Goal: Navigation & Orientation: Find specific page/section

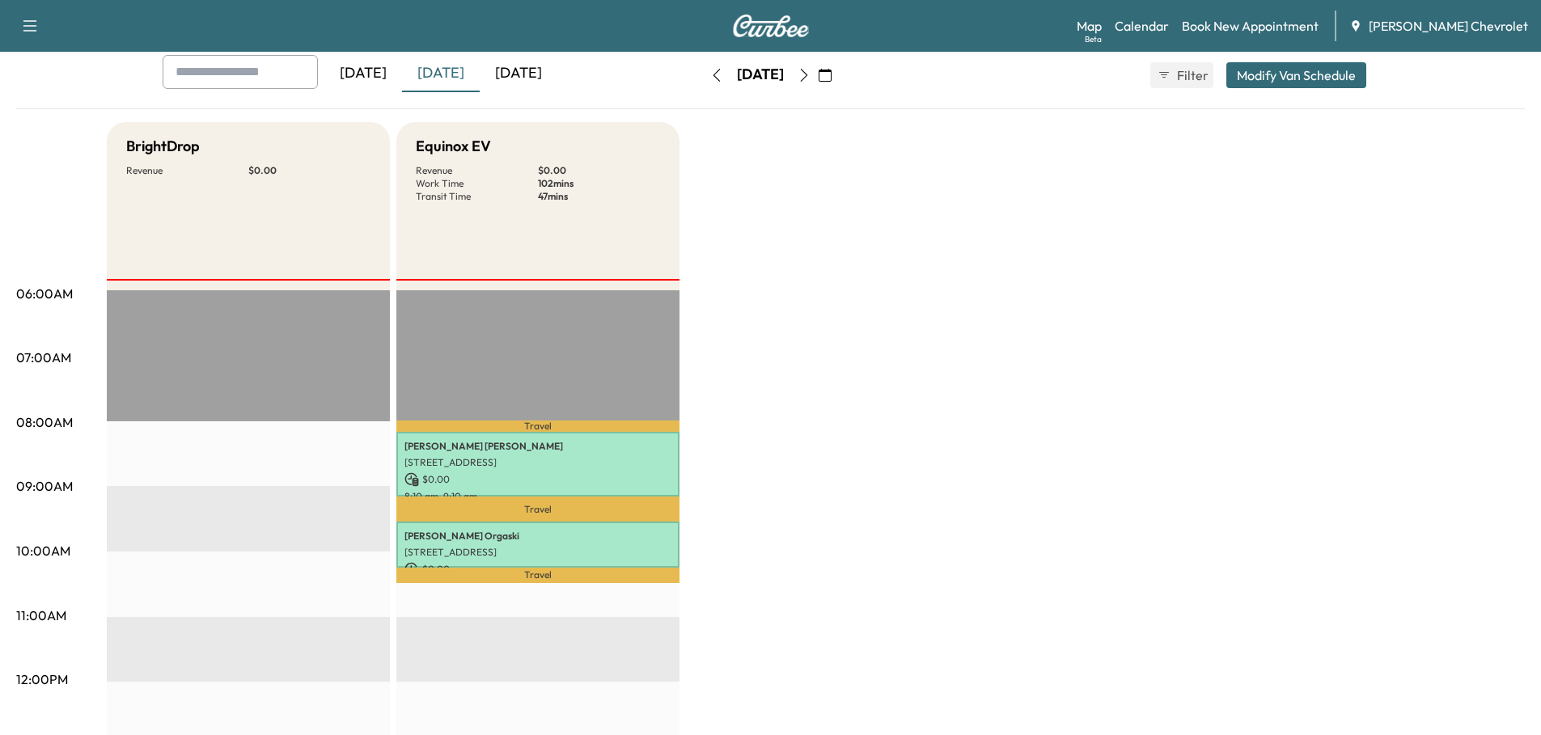
scroll to position [162, 0]
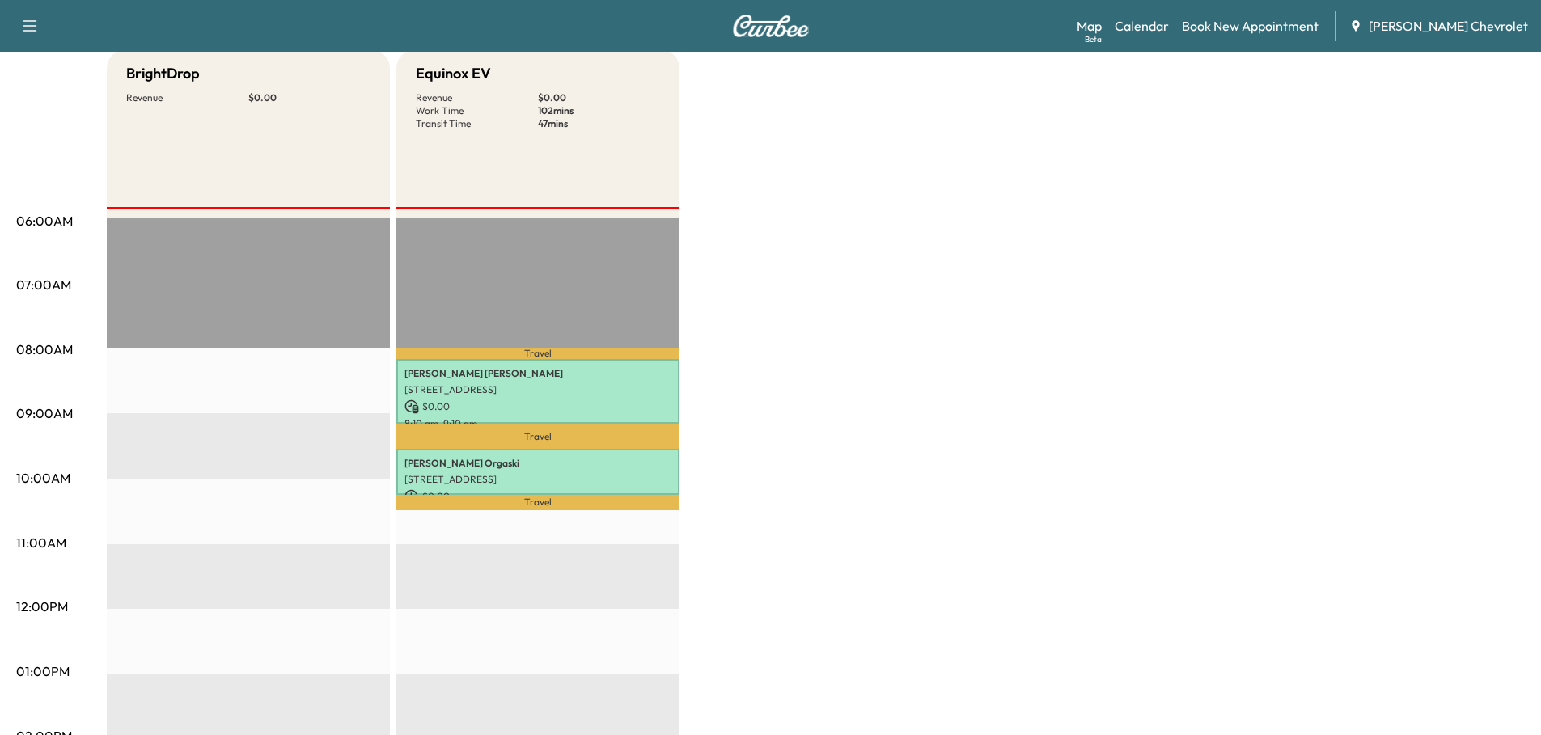
click at [1102, 27] on link "Map Beta" at bounding box center [1089, 25] width 25 height 19
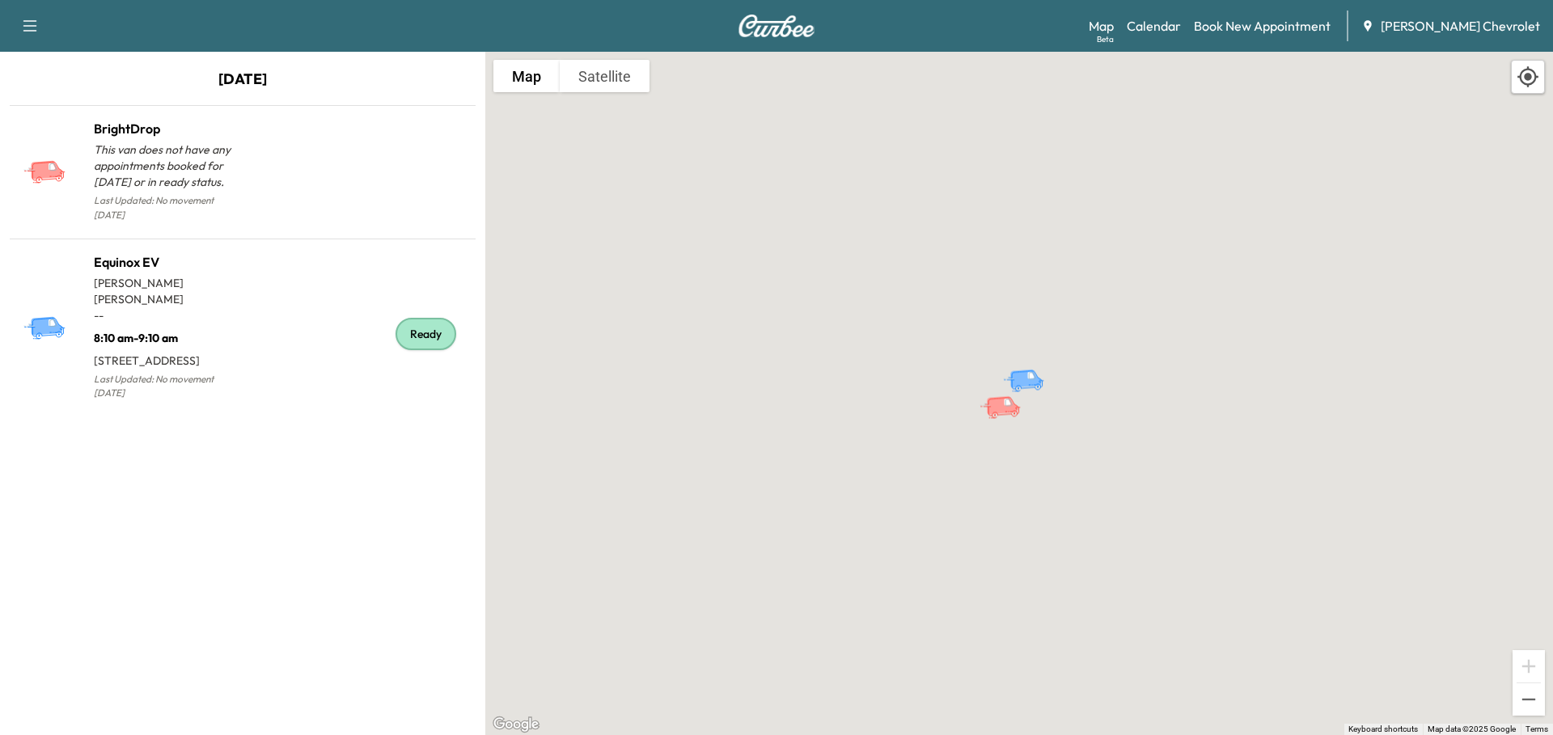
click at [286, 286] on div "Ready" at bounding box center [356, 334] width 227 height 139
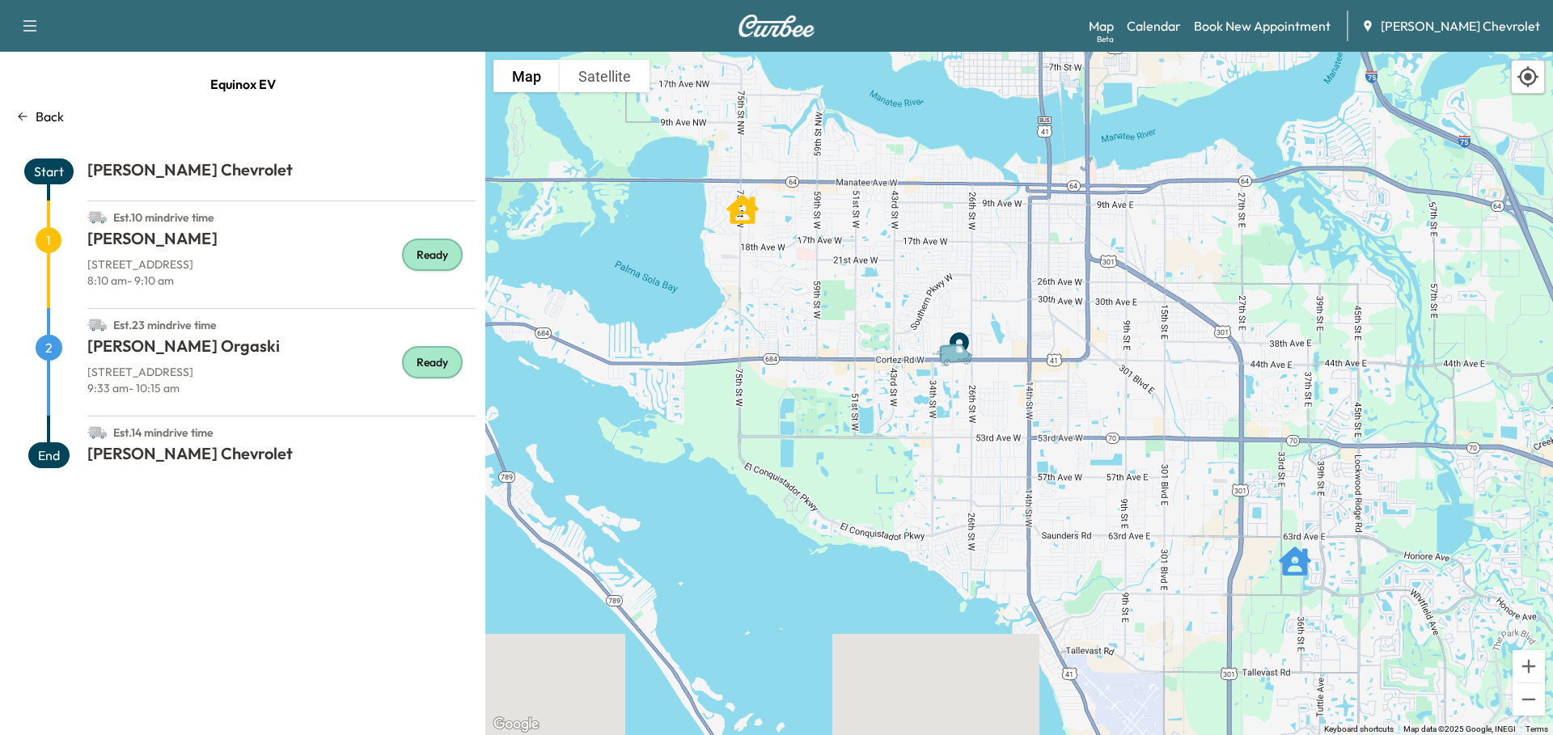
click at [253, 353] on h1 "[PERSON_NAME] Orgaski" at bounding box center [281, 349] width 388 height 29
click at [49, 341] on span "2" at bounding box center [49, 348] width 27 height 26
click at [1181, 23] on link "Calendar" at bounding box center [1154, 25] width 54 height 19
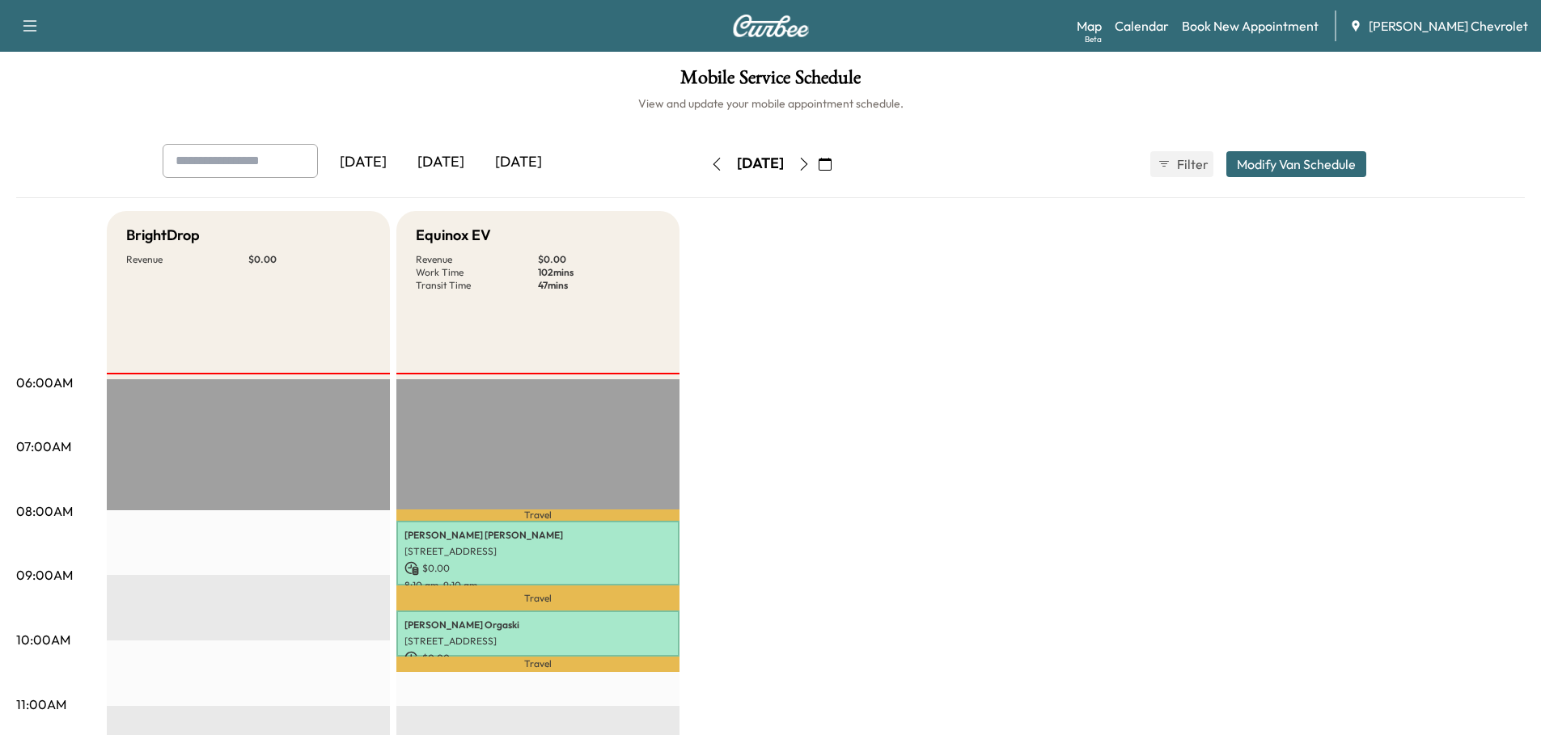
click at [811, 167] on icon "button" at bounding box center [804, 164] width 13 height 13
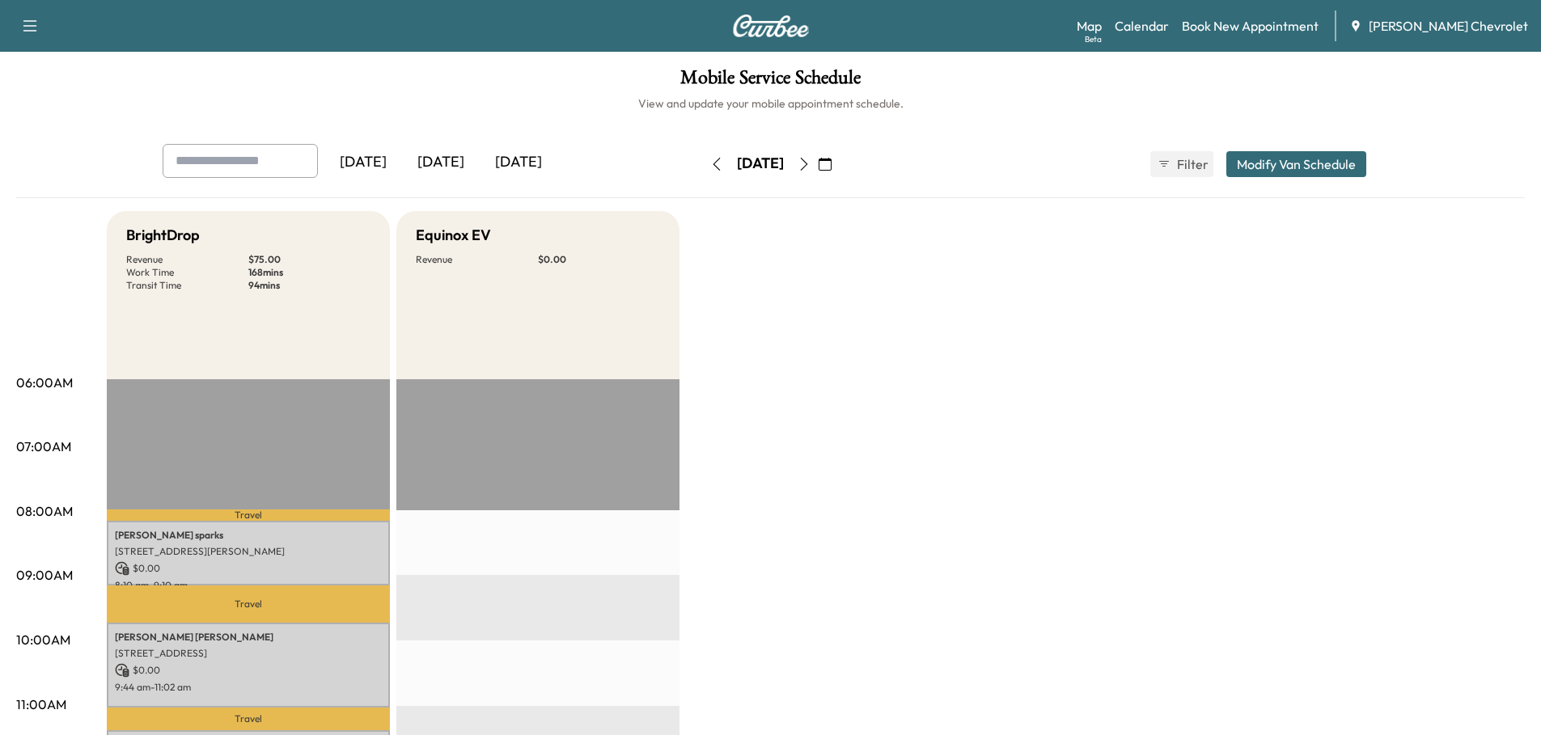
click at [818, 161] on button "button" at bounding box center [804, 164] width 28 height 26
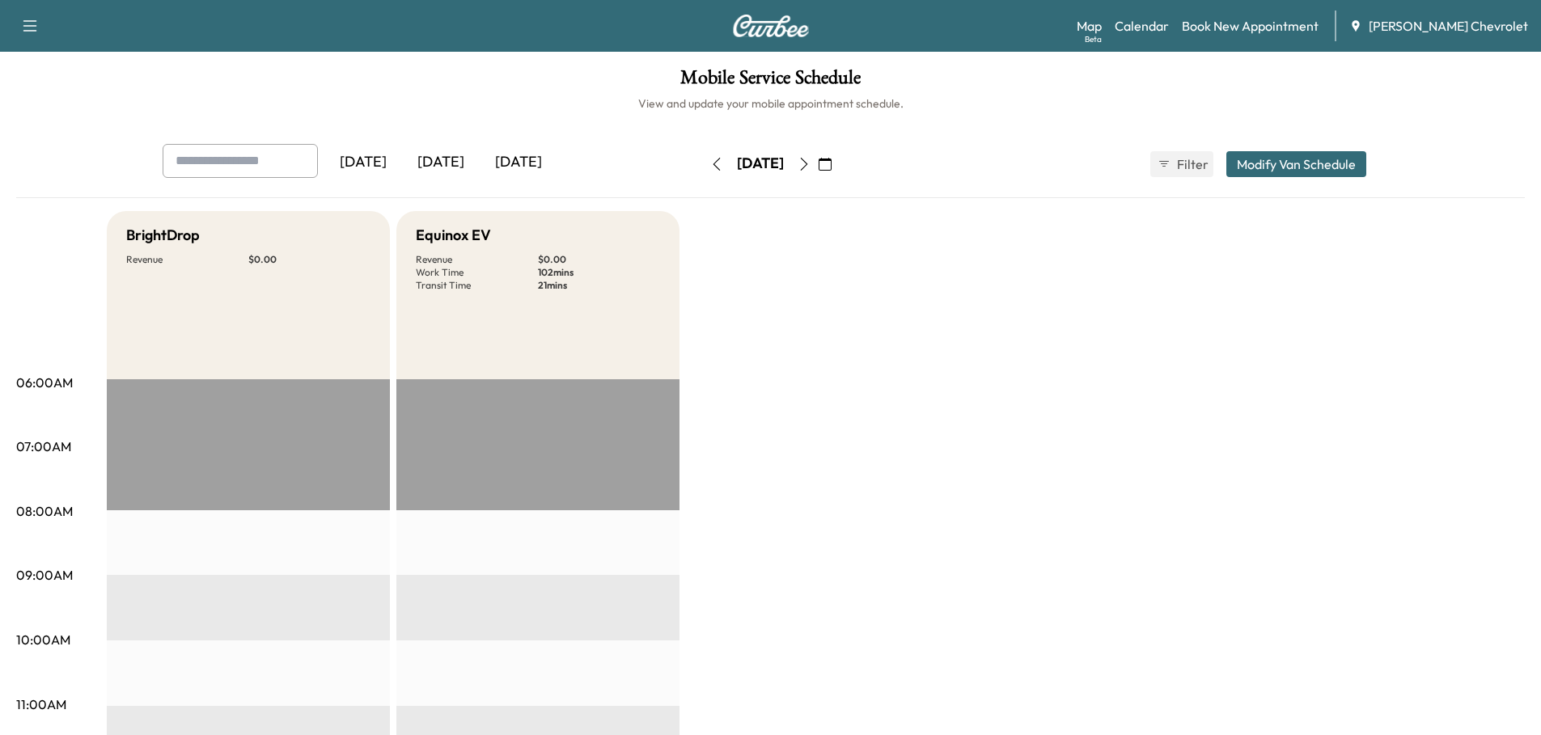
click at [811, 161] on icon "button" at bounding box center [804, 164] width 13 height 13
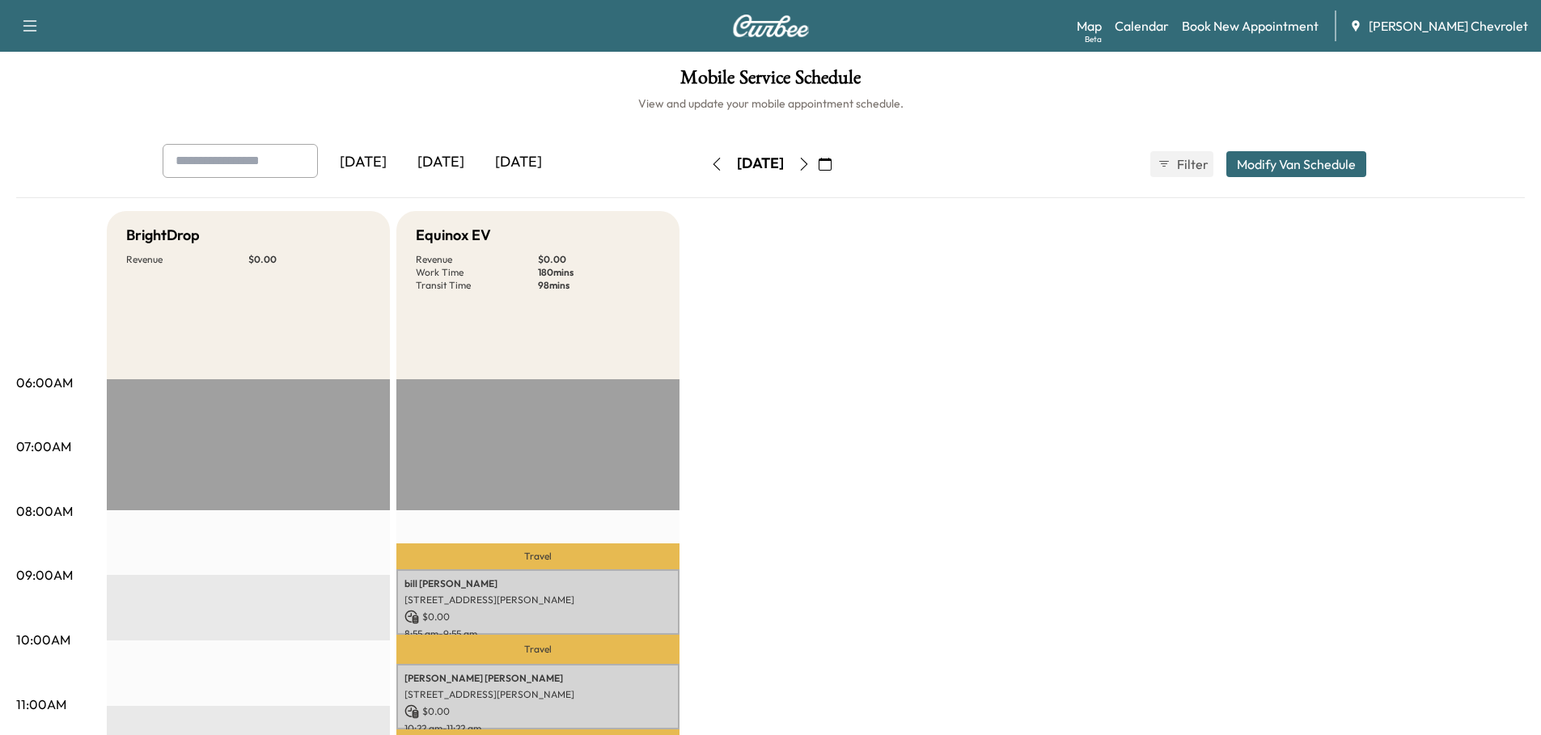
click at [455, 163] on div "[DATE]" at bounding box center [441, 162] width 78 height 37
